Goal: Task Accomplishment & Management: Use online tool/utility

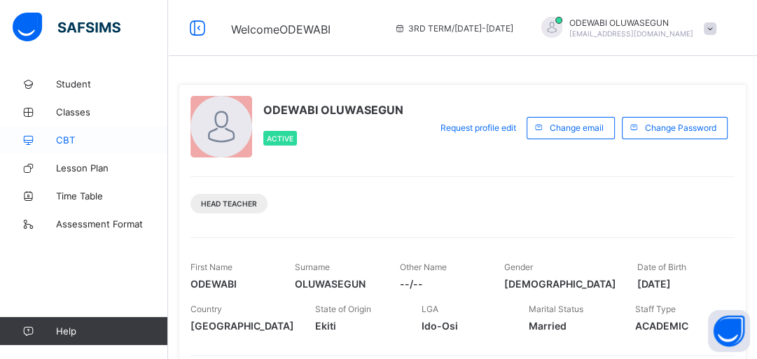
click at [63, 137] on span "CBT" at bounding box center [112, 139] width 112 height 11
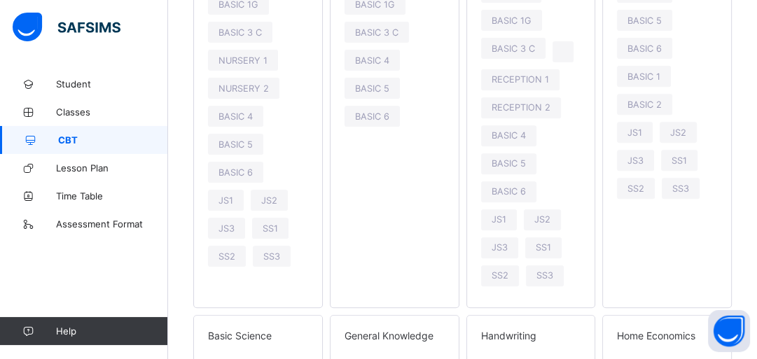
scroll to position [44, 0]
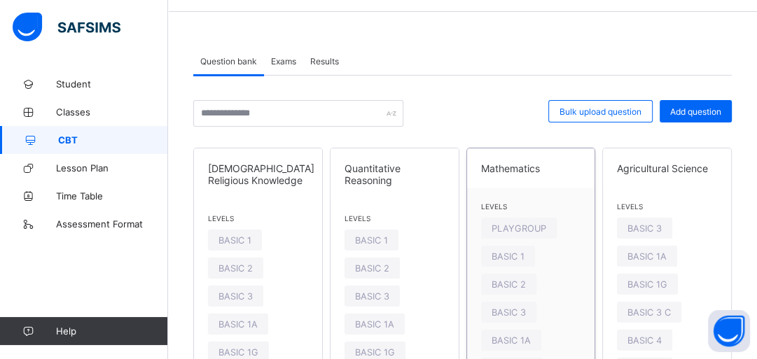
click at [501, 162] on span "Mathematics" at bounding box center [531, 168] width 100 height 12
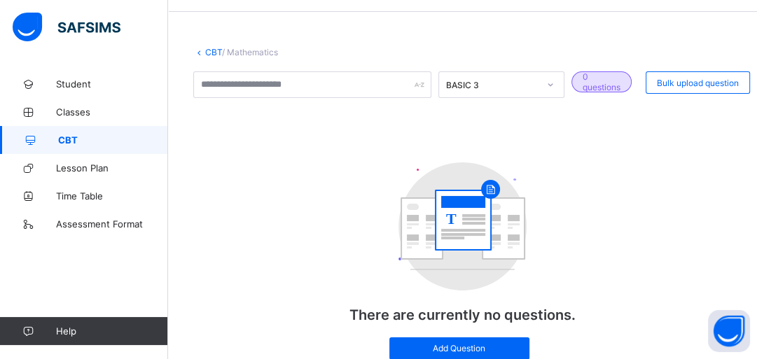
scroll to position [102, 0]
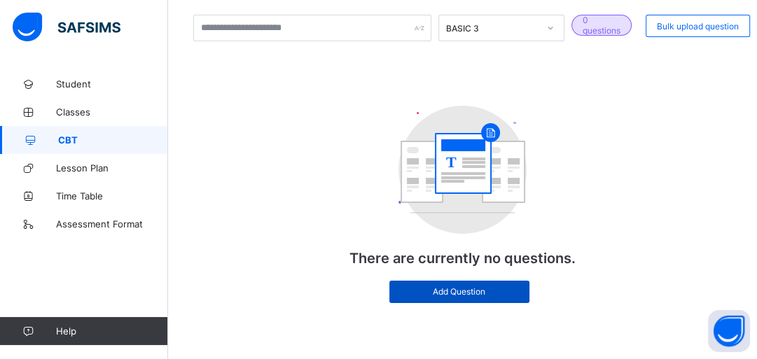
click at [473, 288] on span "Add Question" at bounding box center [459, 291] width 119 height 11
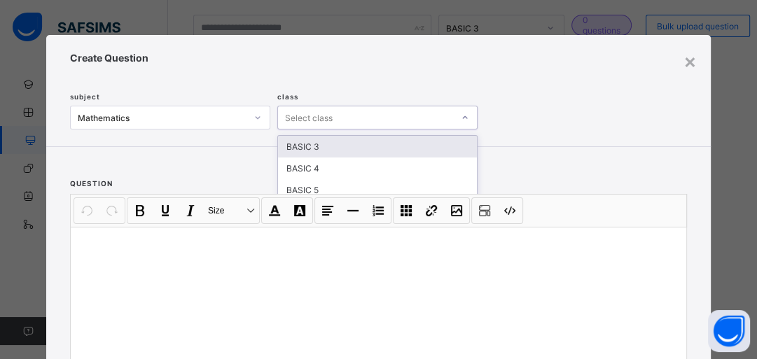
click at [461, 117] on icon at bounding box center [465, 118] width 8 height 14
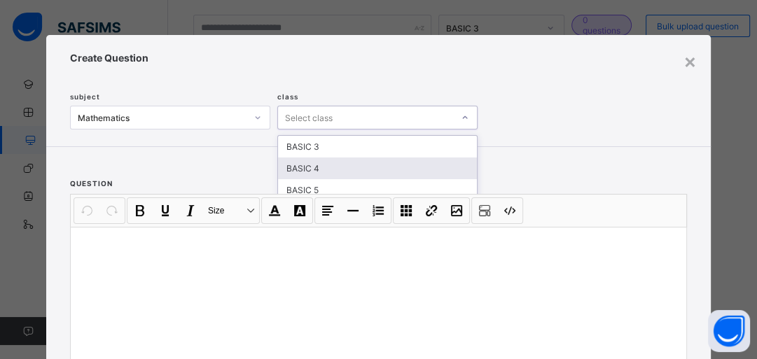
click at [339, 164] on div "BASIC 4" at bounding box center [377, 169] width 199 height 22
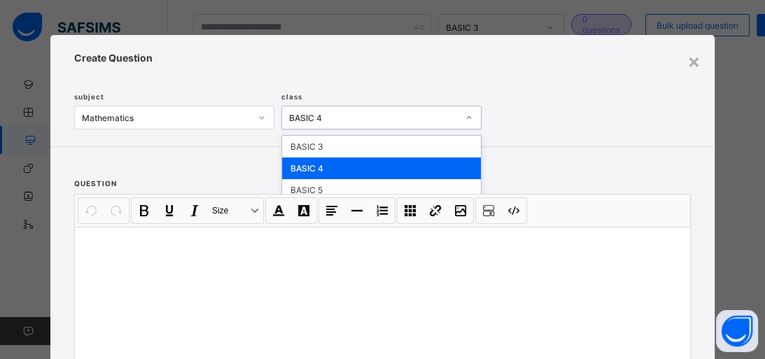
click at [467, 119] on icon at bounding box center [469, 118] width 8 height 14
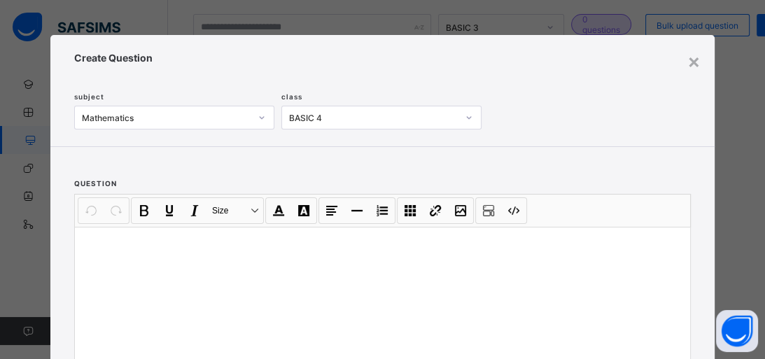
click at [580, 118] on div "subject Mathematics class BASIC 4" at bounding box center [380, 97] width 613 height 66
click at [689, 64] on div "×" at bounding box center [693, 61] width 13 height 24
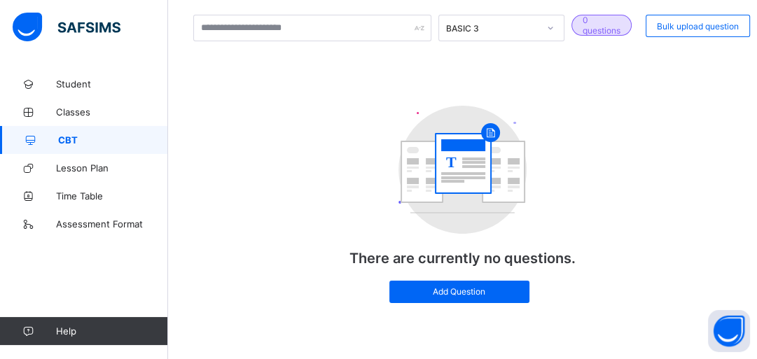
scroll to position [0, 0]
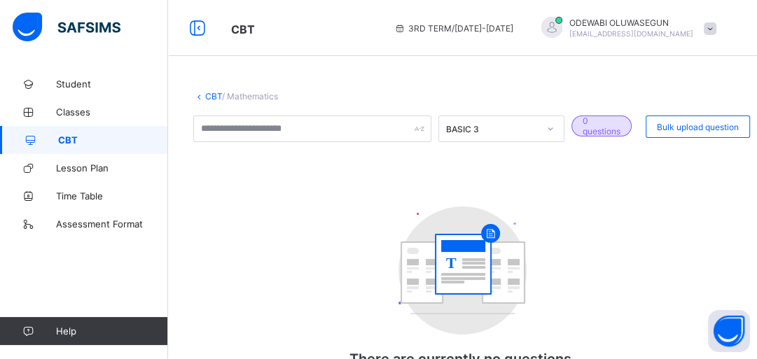
click at [716, 28] on span at bounding box center [710, 28] width 13 height 13
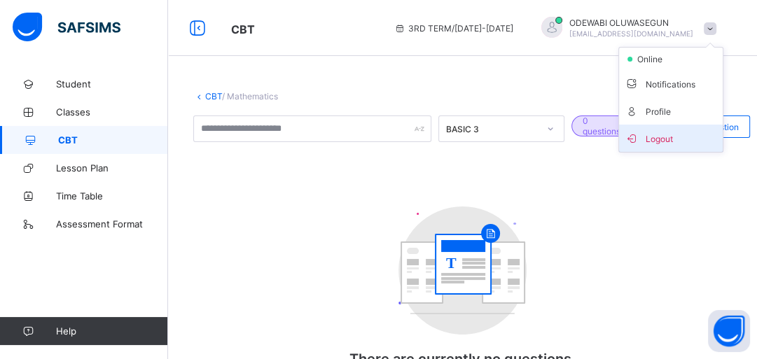
click at [668, 133] on span "Logout" at bounding box center [670, 138] width 92 height 16
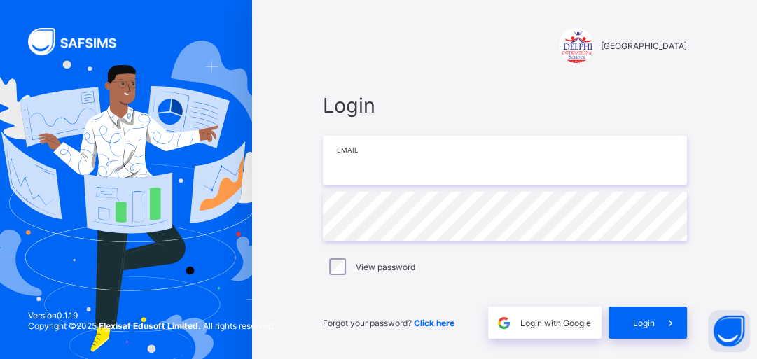
type input "**********"
